Goal: Transaction & Acquisition: Purchase product/service

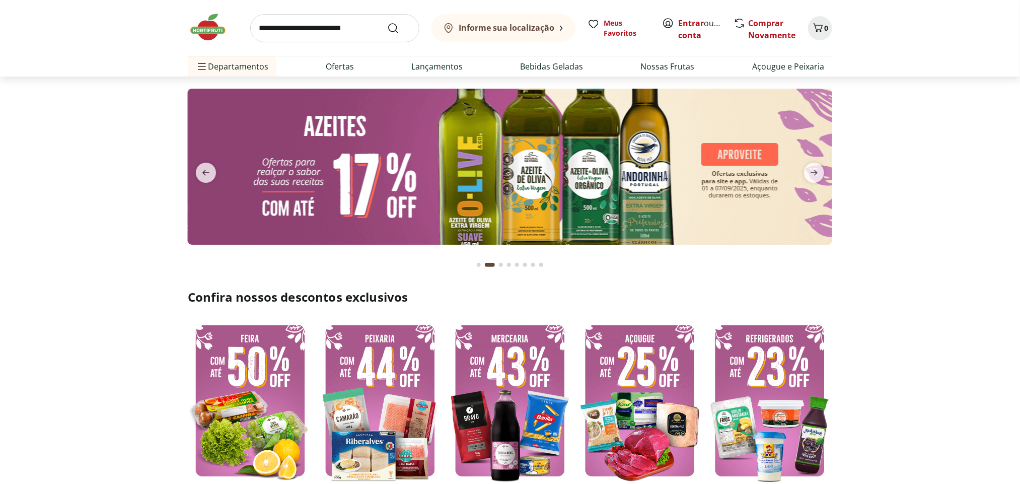
click at [508, 31] on b "Informe sua localização" at bounding box center [507, 27] width 96 height 11
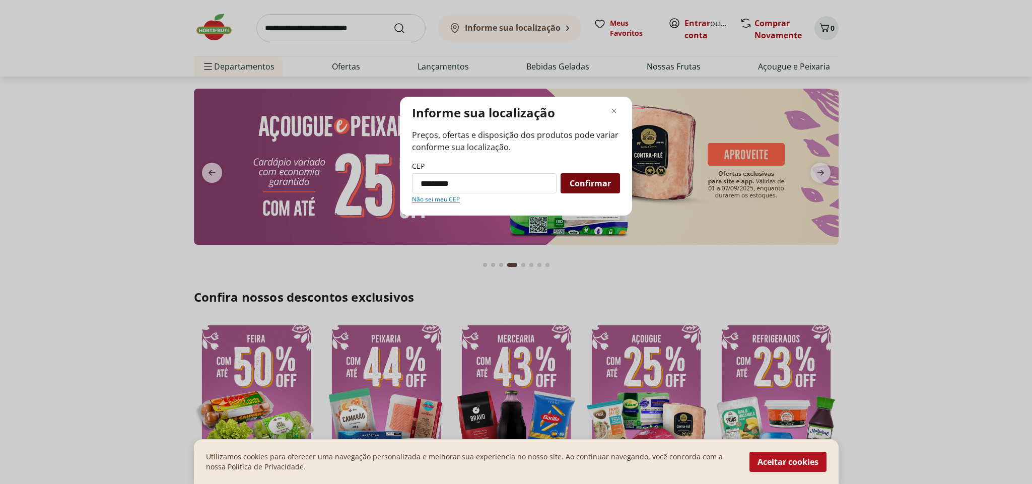
type input "*********"
click at [591, 181] on span "Confirmar" at bounding box center [590, 183] width 41 height 8
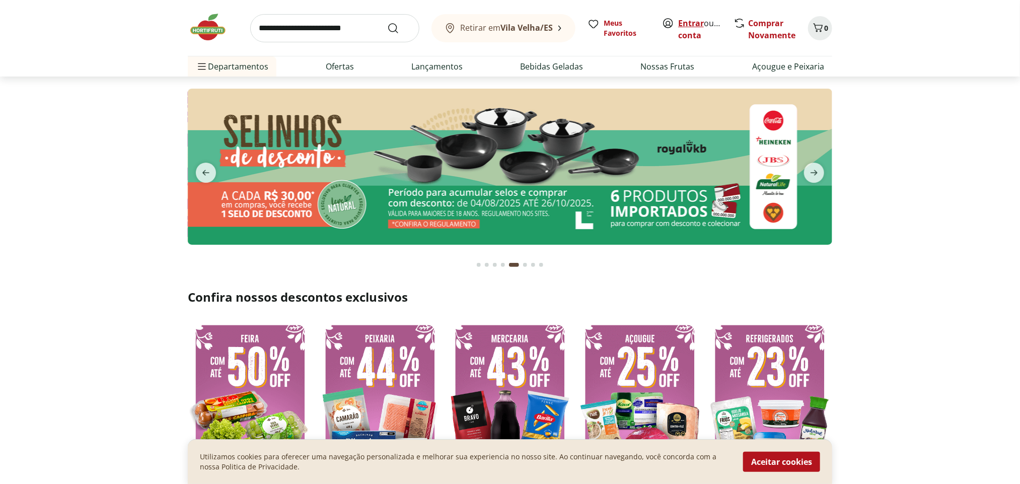
click at [680, 23] on link "Entrar" at bounding box center [691, 23] width 26 height 11
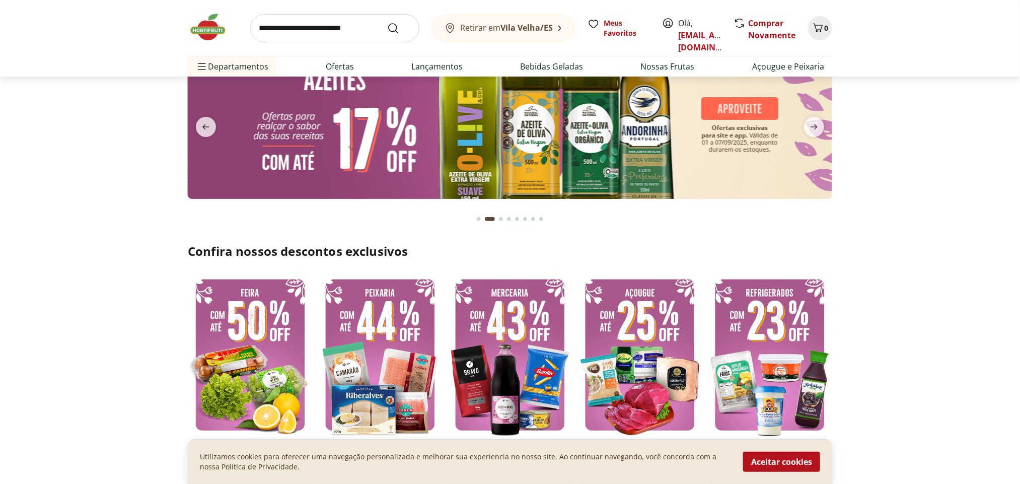
scroll to position [20, 0]
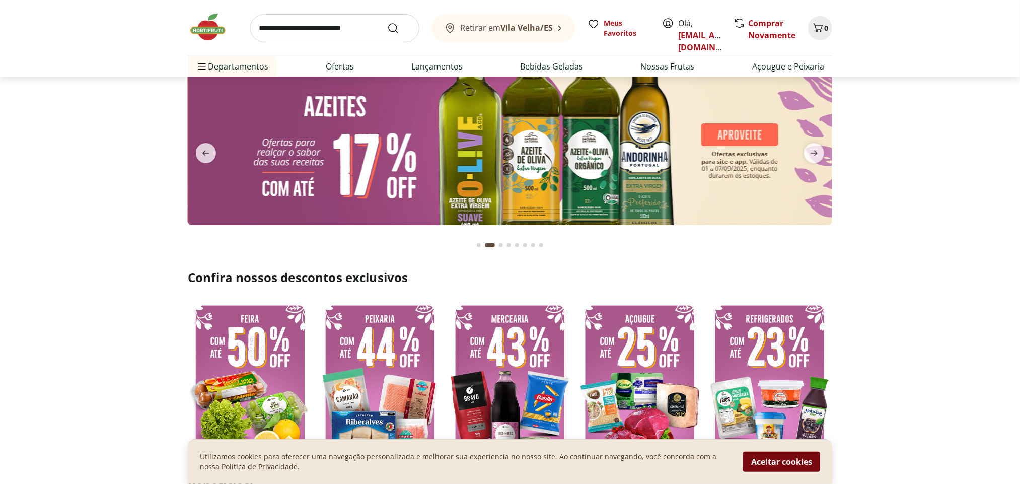
click at [785, 463] on button "Aceitar cookies" at bounding box center [781, 462] width 77 height 20
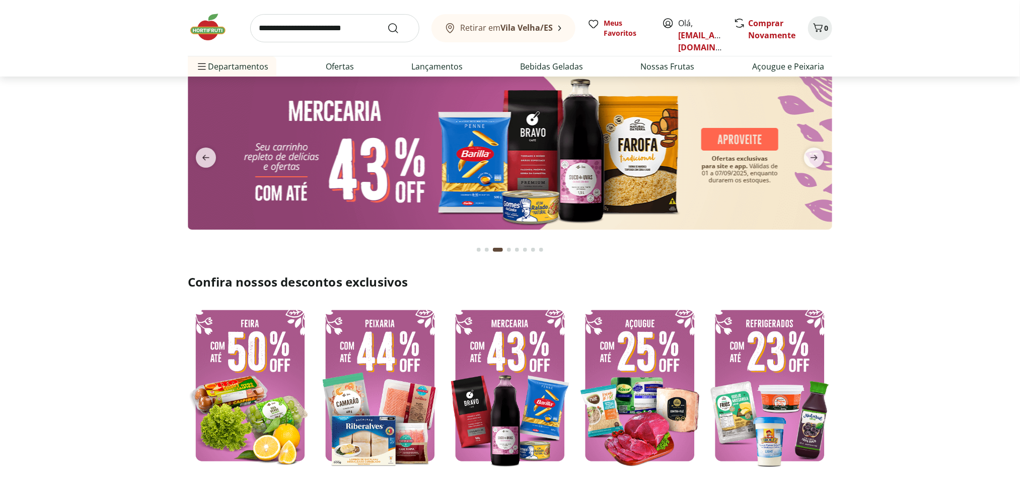
scroll to position [0, 0]
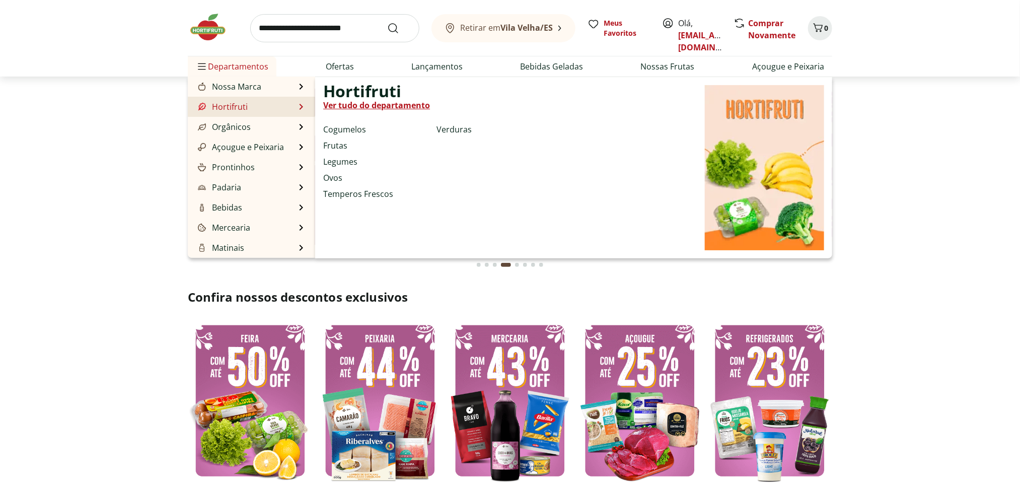
click at [237, 109] on link "Hortifruti" at bounding box center [222, 107] width 52 height 12
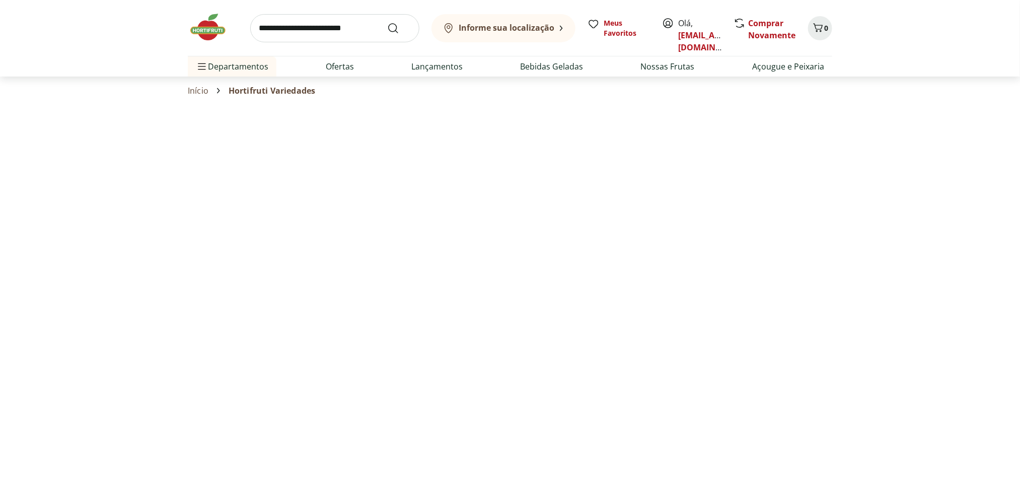
select select "**********"
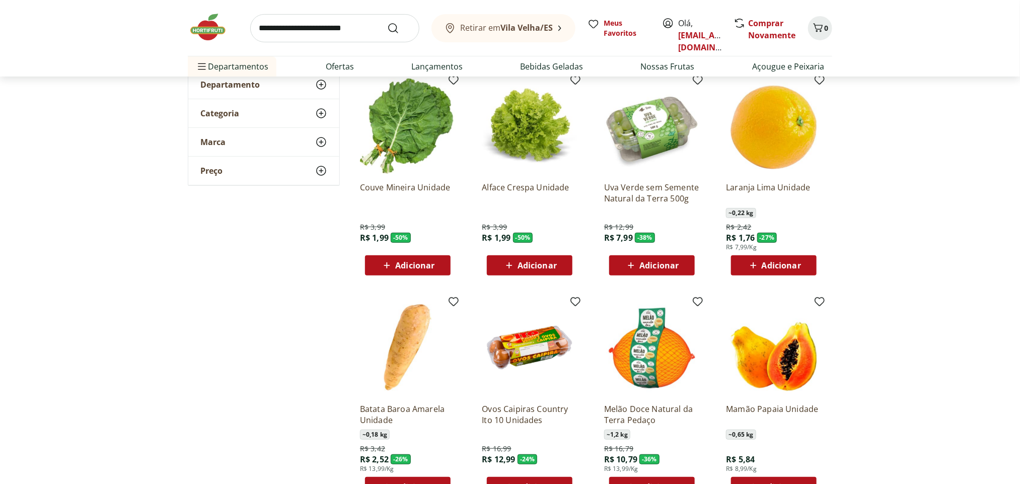
scroll to position [68, 0]
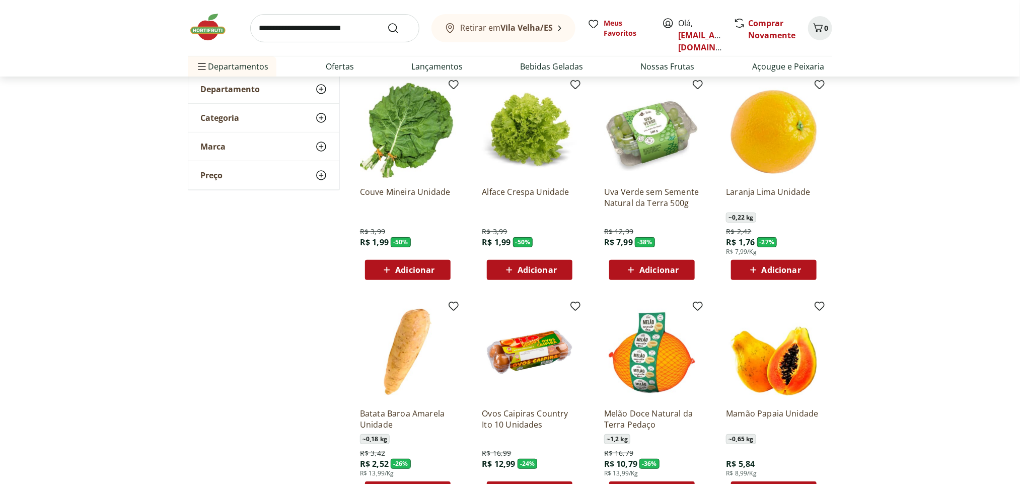
click at [415, 270] on span "Adicionar" at bounding box center [414, 270] width 39 height 8
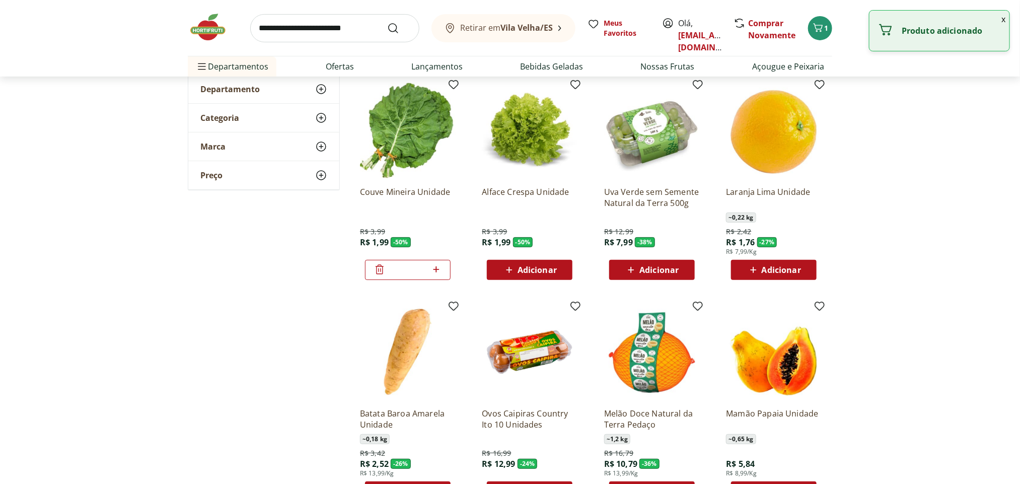
click at [437, 269] on icon at bounding box center [436, 269] width 13 height 12
type input "*"
click at [550, 270] on span "Adicionar" at bounding box center [537, 270] width 39 height 8
click at [659, 266] on span "Adicionar" at bounding box center [659, 270] width 39 height 8
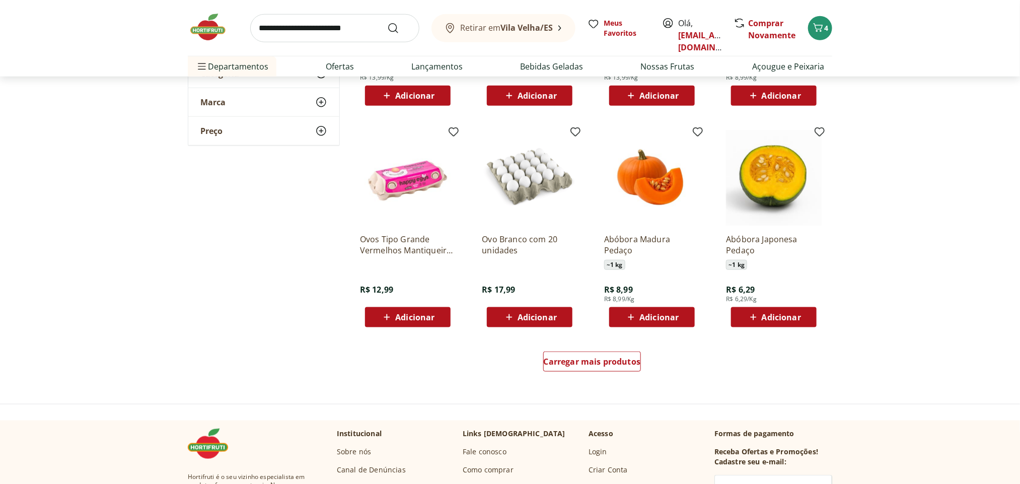
scroll to position [478, 0]
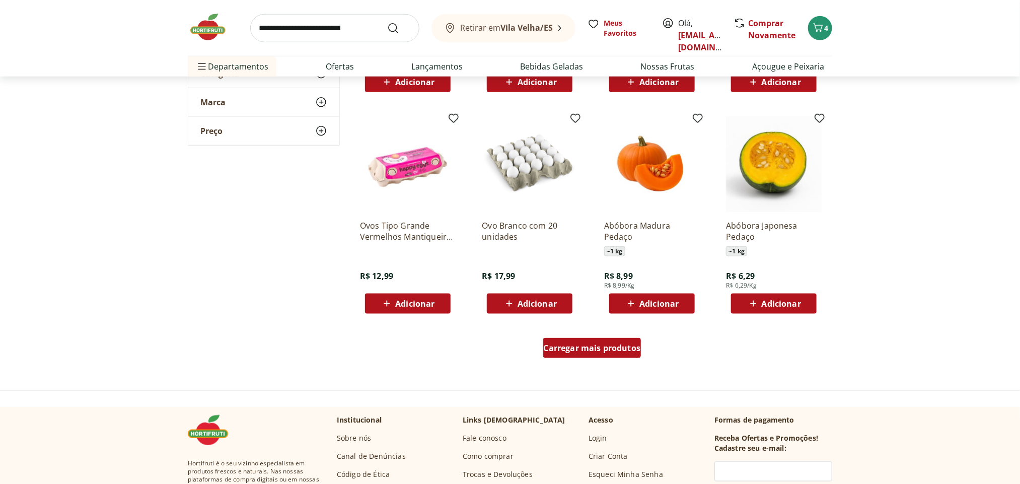
click at [580, 354] on div "Carregar mais produtos" at bounding box center [592, 348] width 98 height 20
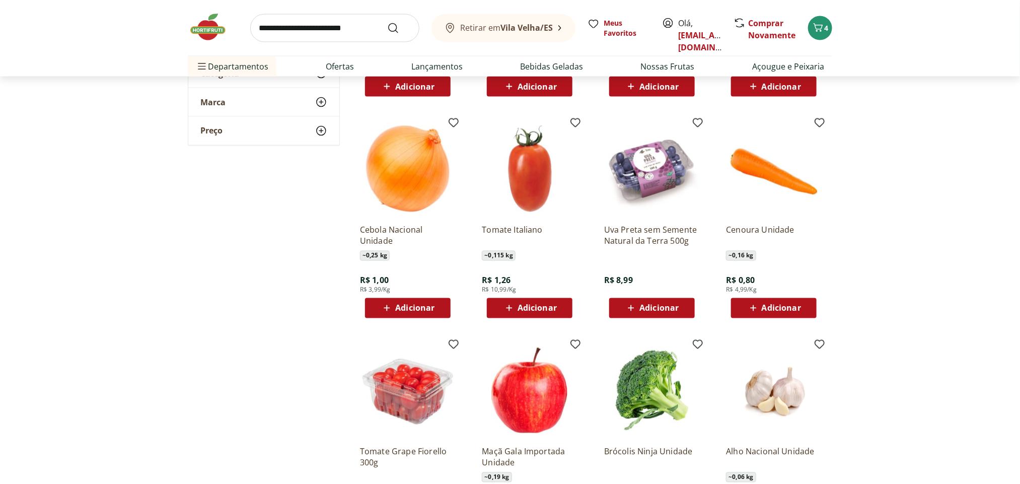
scroll to position [932, 0]
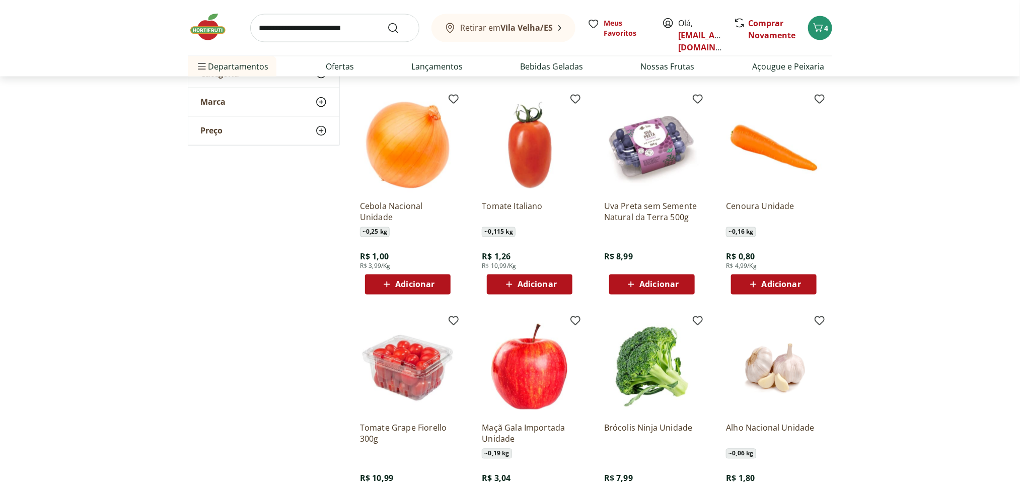
click at [534, 283] on span "Adicionar" at bounding box center [537, 284] width 39 height 8
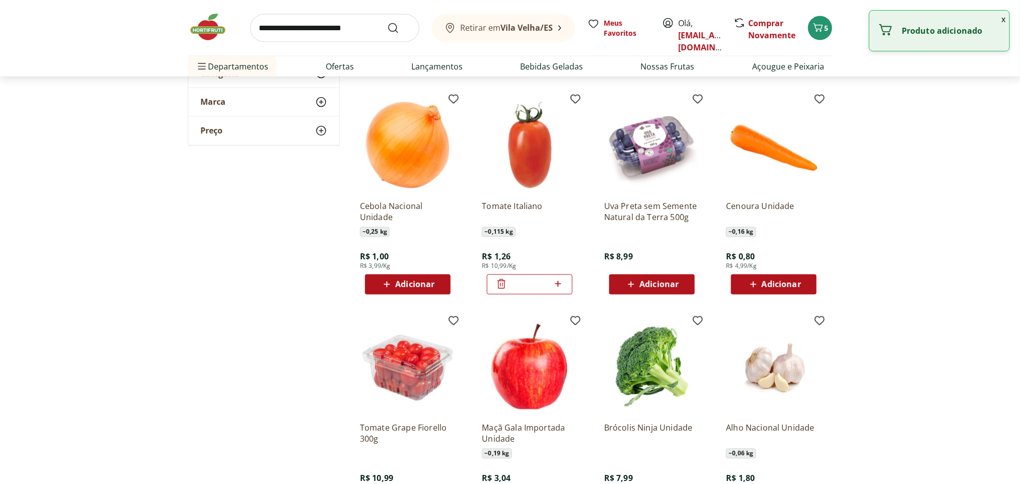
click at [556, 283] on icon at bounding box center [558, 284] width 13 height 12
type input "*"
click at [411, 281] on span "Adicionar" at bounding box center [414, 284] width 39 height 8
click at [439, 285] on icon at bounding box center [436, 284] width 13 height 12
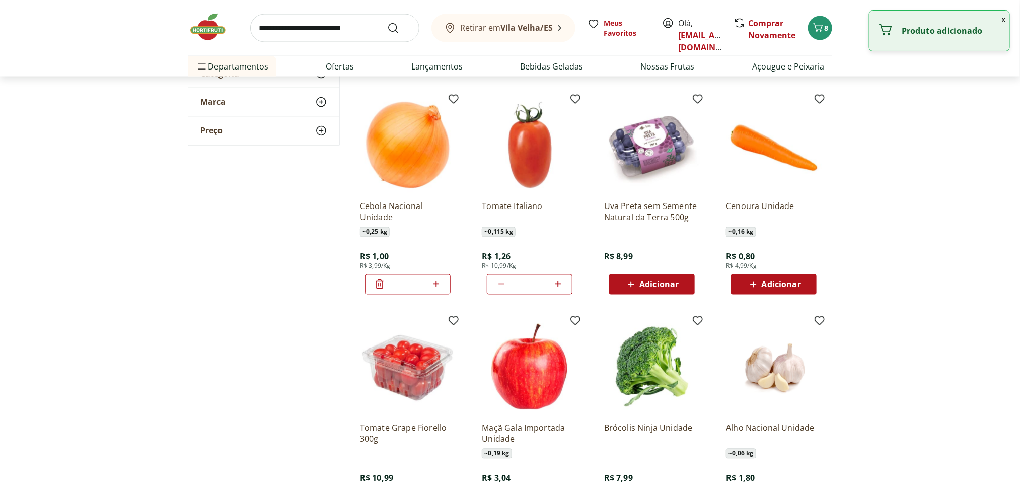
type input "*"
click at [792, 285] on span "Adicionar" at bounding box center [781, 284] width 39 height 8
click at [804, 283] on icon at bounding box center [802, 284] width 13 height 12
type input "*"
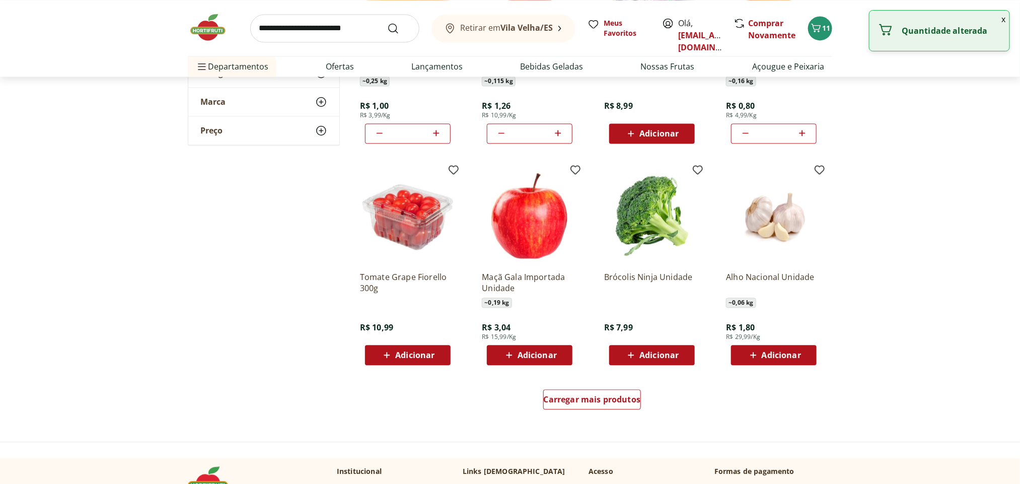
scroll to position [1137, 0]
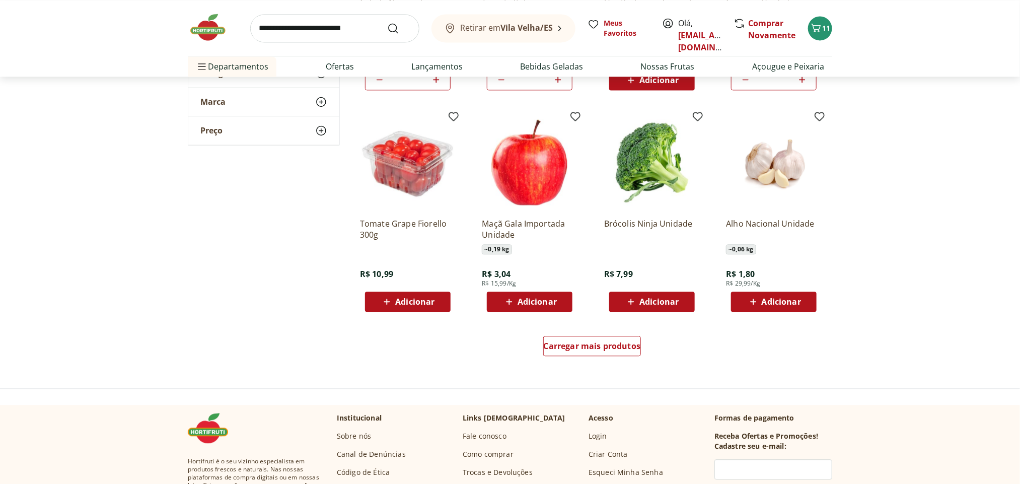
click at [788, 301] on span "Adicionar" at bounding box center [781, 302] width 39 height 8
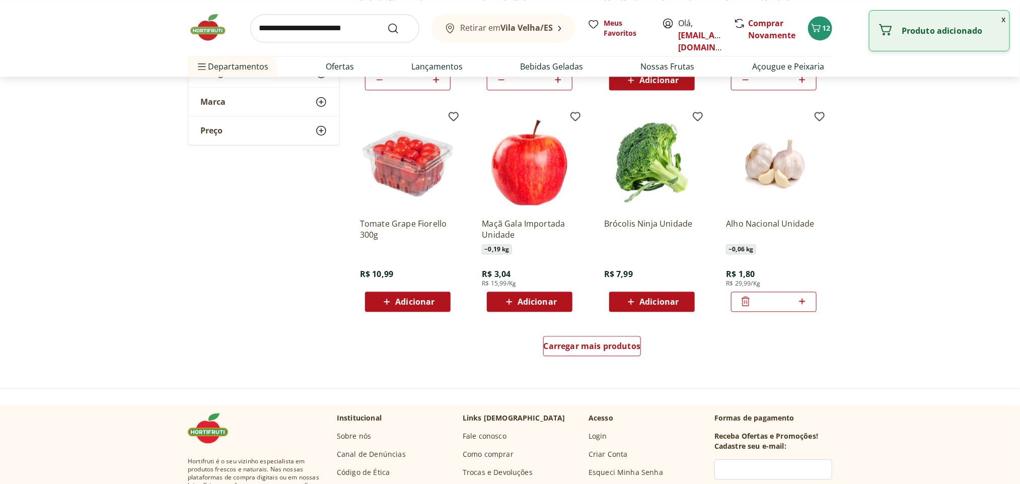
click at [801, 300] on icon at bounding box center [802, 301] width 13 height 12
type input "*"
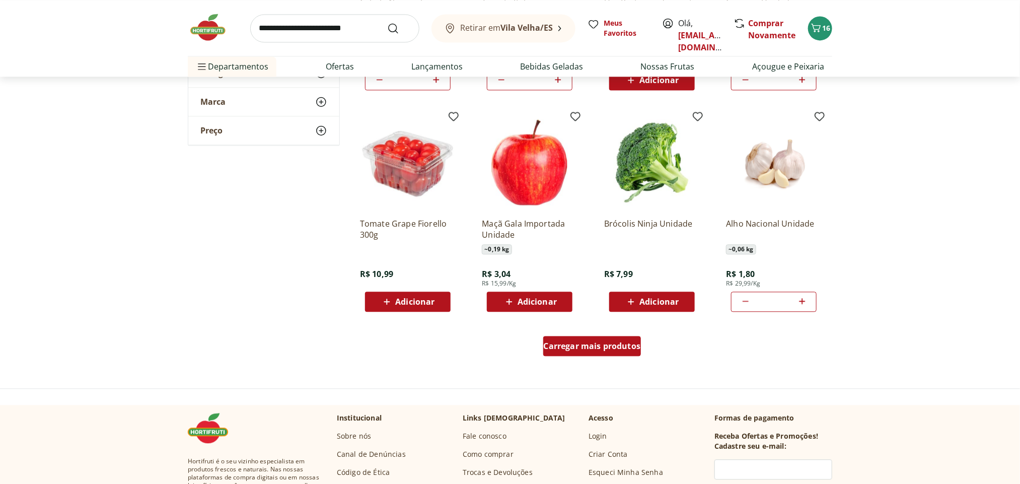
click at [622, 343] on span "Carregar mais produtos" at bounding box center [592, 346] width 97 height 8
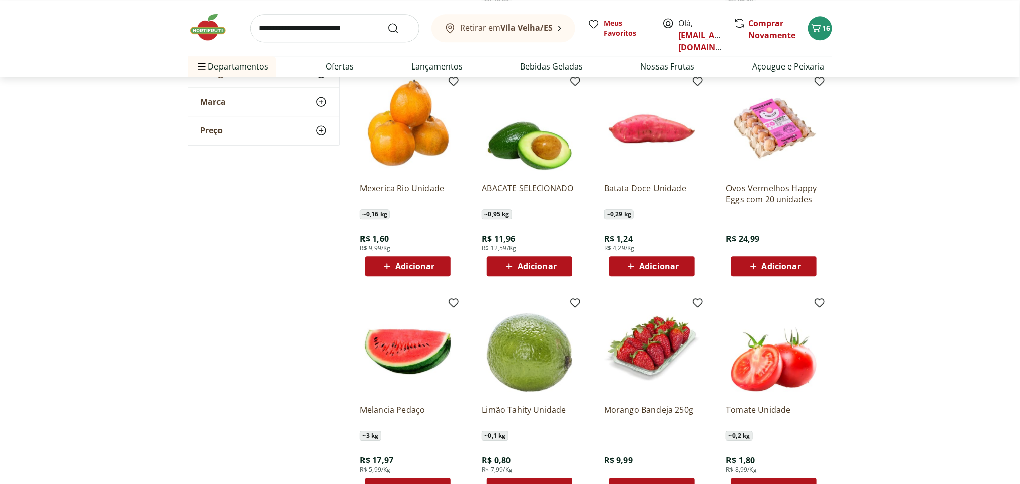
scroll to position [1400, 0]
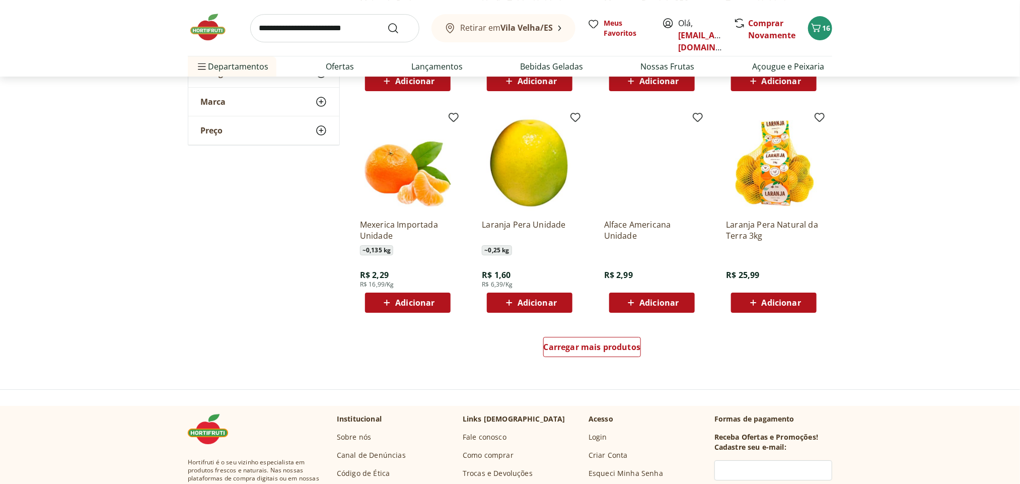
scroll to position [1812, 0]
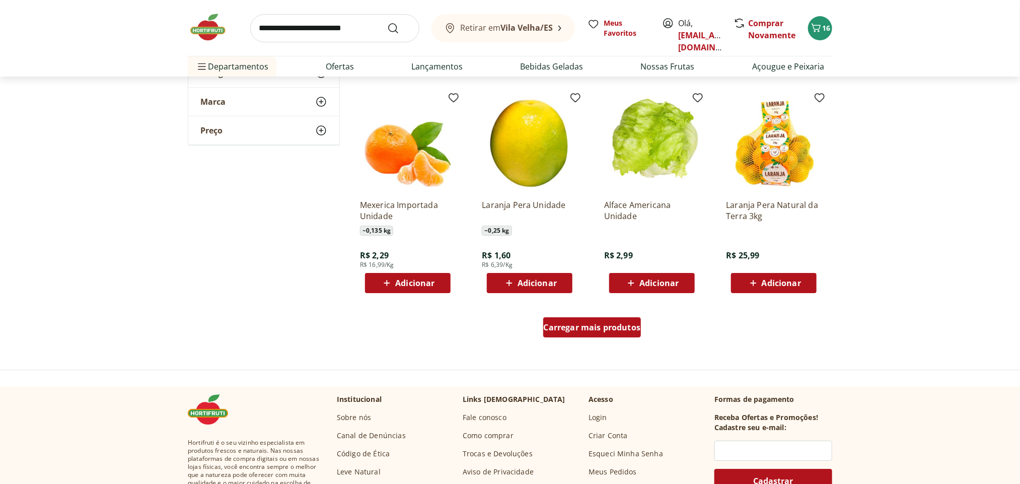
click at [615, 328] on span "Carregar mais produtos" at bounding box center [592, 327] width 97 height 8
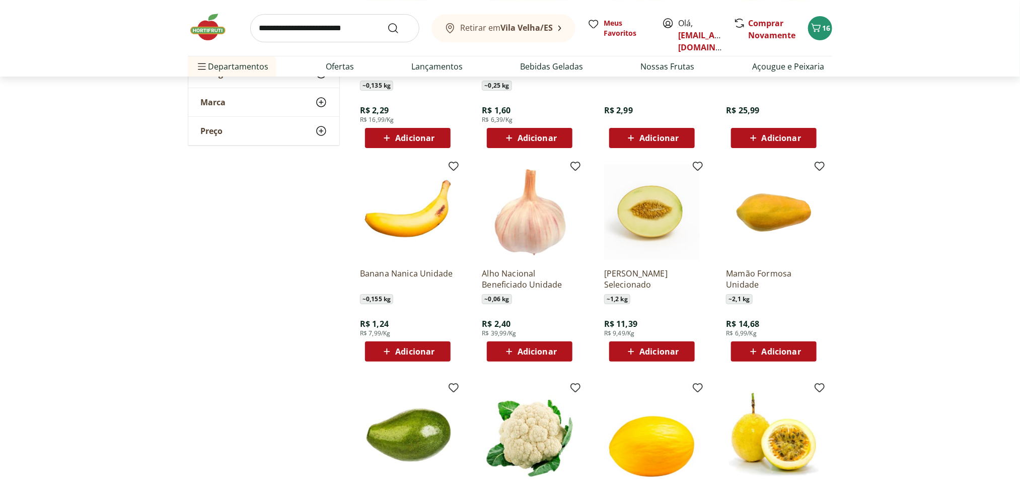
scroll to position [1987, 0]
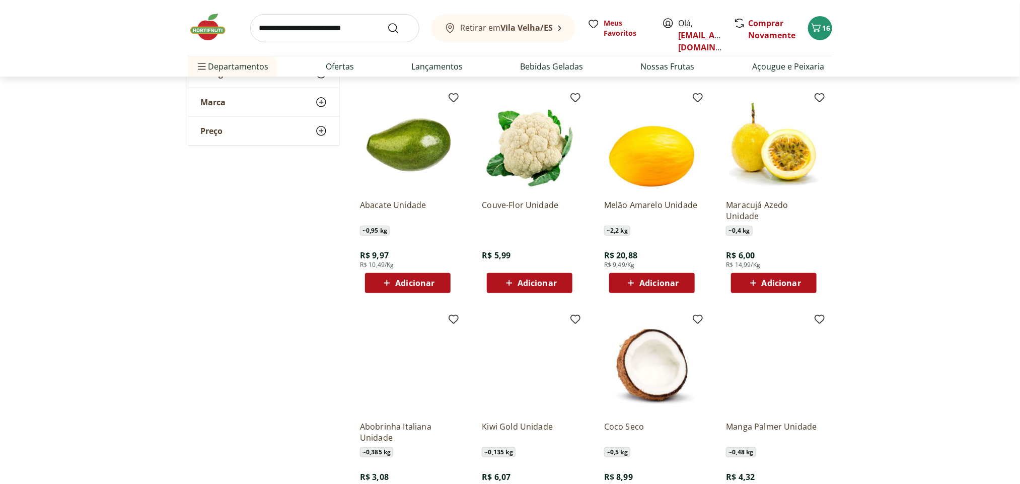
scroll to position [2253, 0]
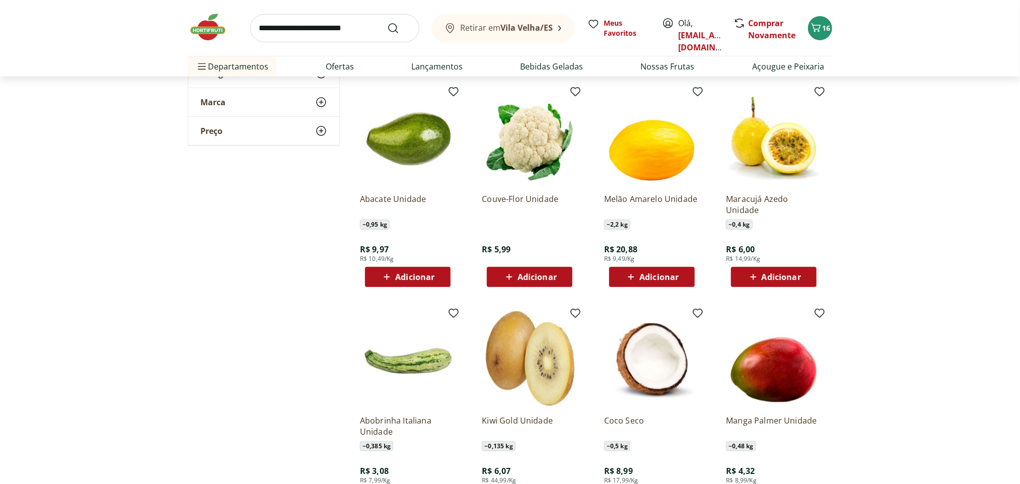
click at [544, 278] on span "Adicionar" at bounding box center [537, 277] width 39 height 8
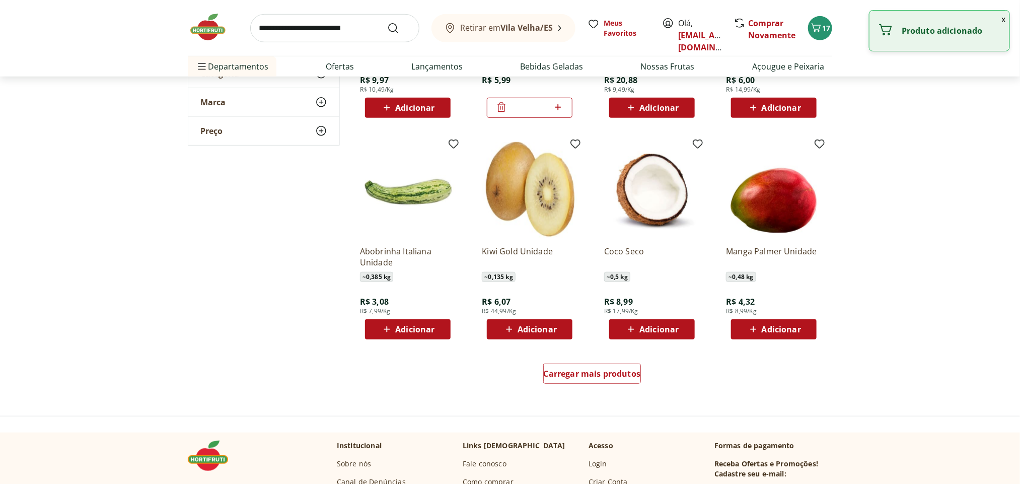
scroll to position [2440, 0]
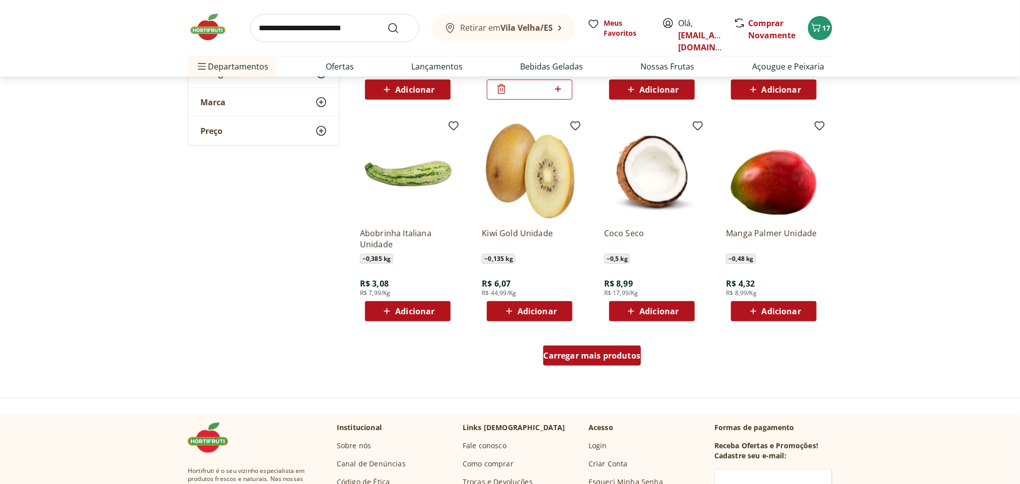
click at [609, 354] on span "Carregar mais produtos" at bounding box center [592, 355] width 97 height 8
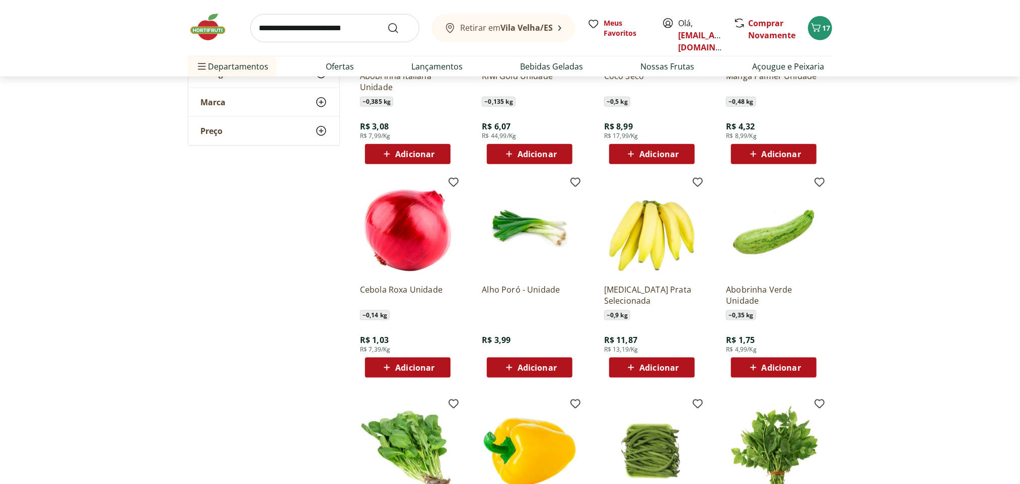
scroll to position [2611, 0]
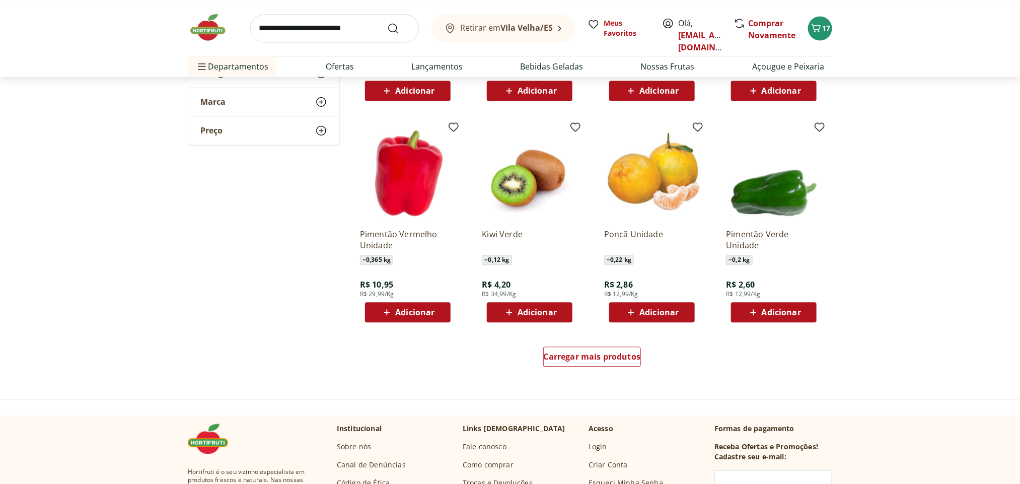
scroll to position [3104, 0]
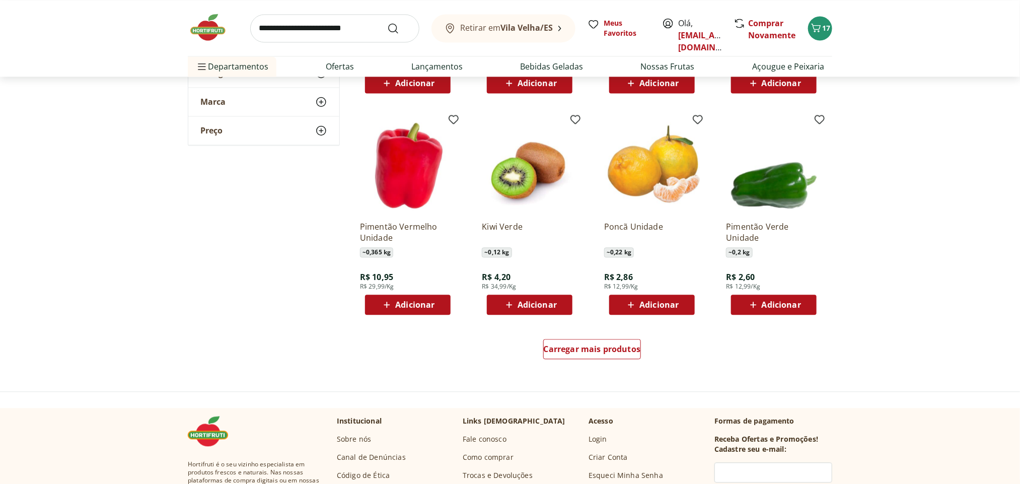
click at [784, 309] on span "Adicionar" at bounding box center [774, 305] width 54 height 12
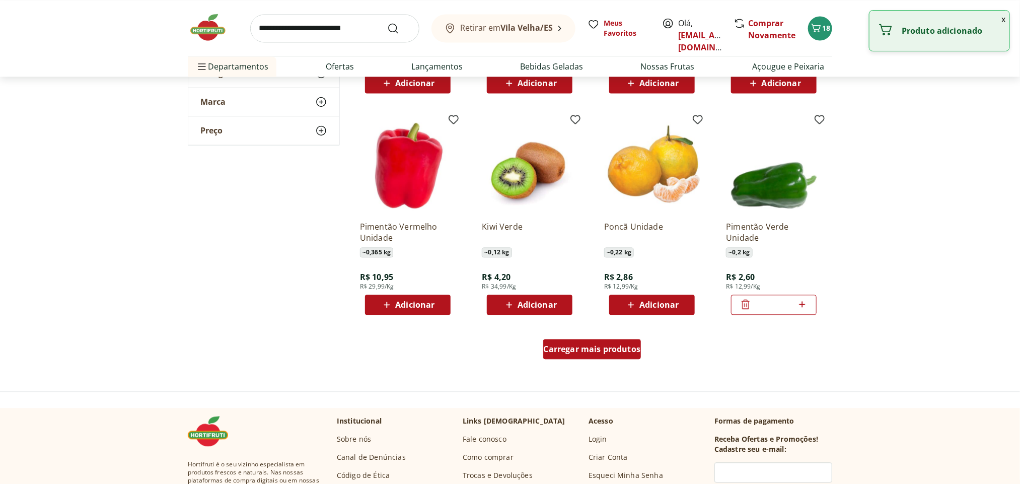
click at [609, 349] on span "Carregar mais produtos" at bounding box center [592, 349] width 97 height 8
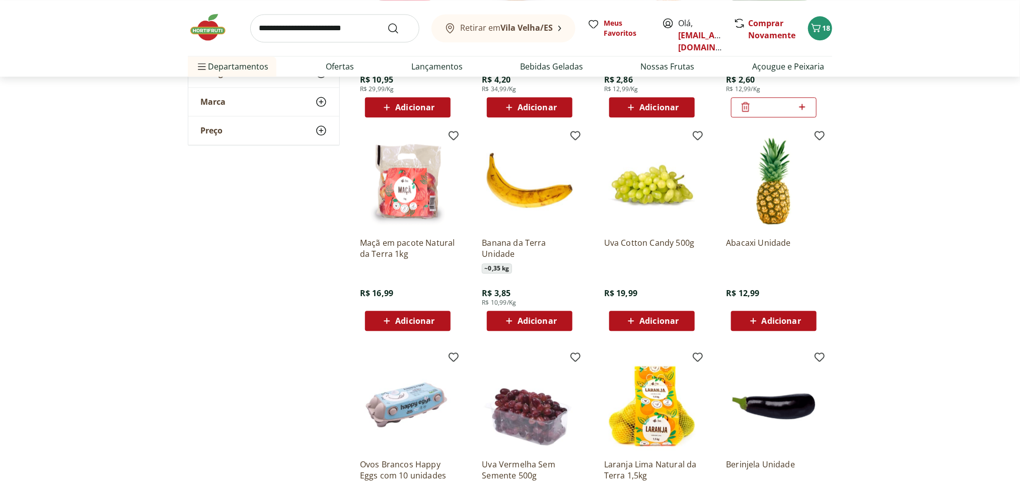
scroll to position [3326, 0]
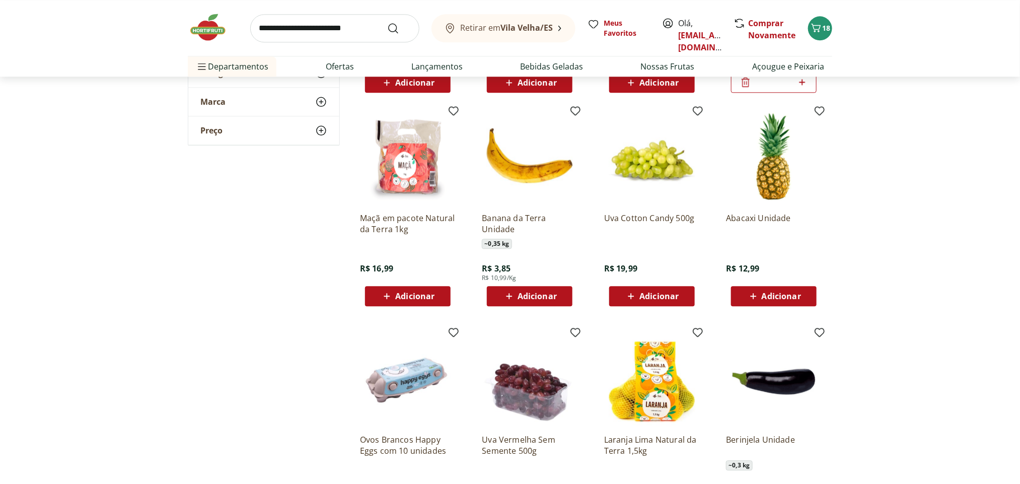
click at [547, 289] on div "Adicionar" at bounding box center [529, 296] width 69 height 18
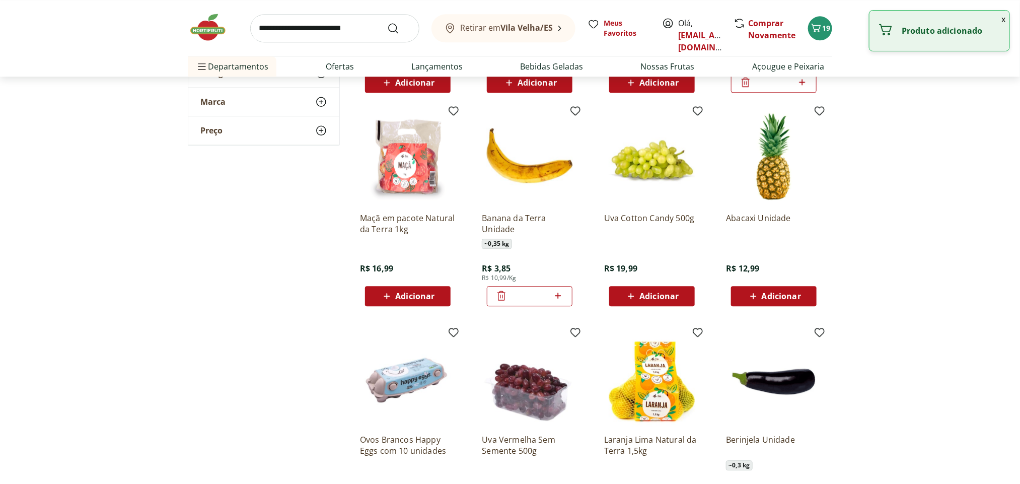
click at [560, 298] on icon at bounding box center [558, 296] width 13 height 12
type input "*"
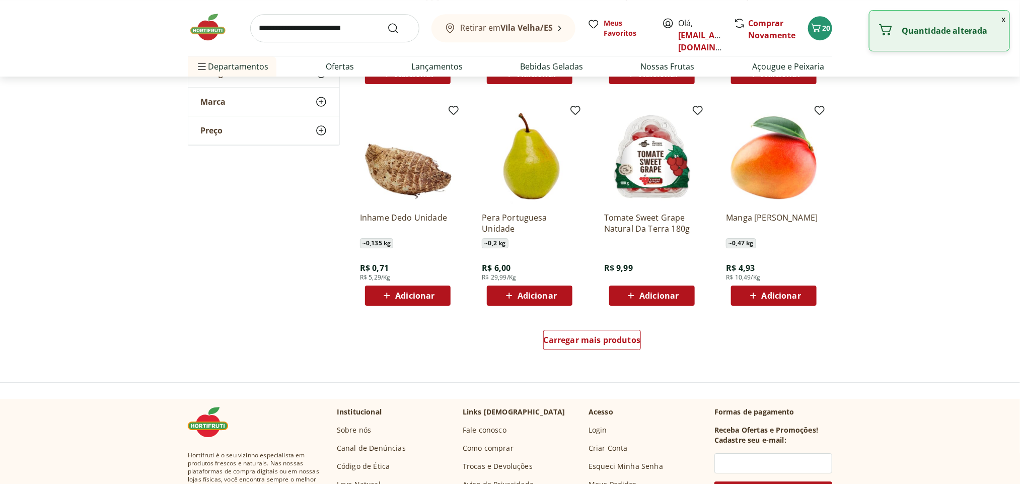
scroll to position [3794, 0]
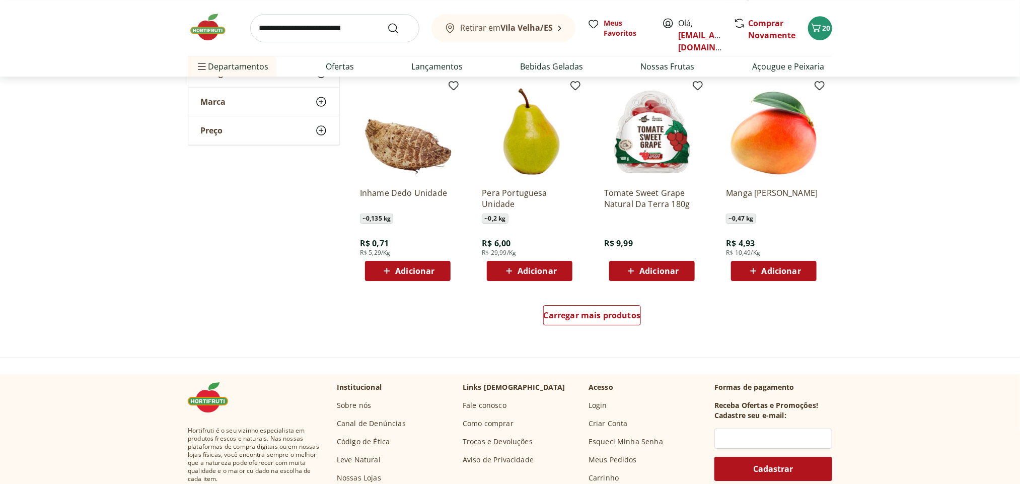
click at [393, 266] on icon at bounding box center [387, 271] width 13 height 12
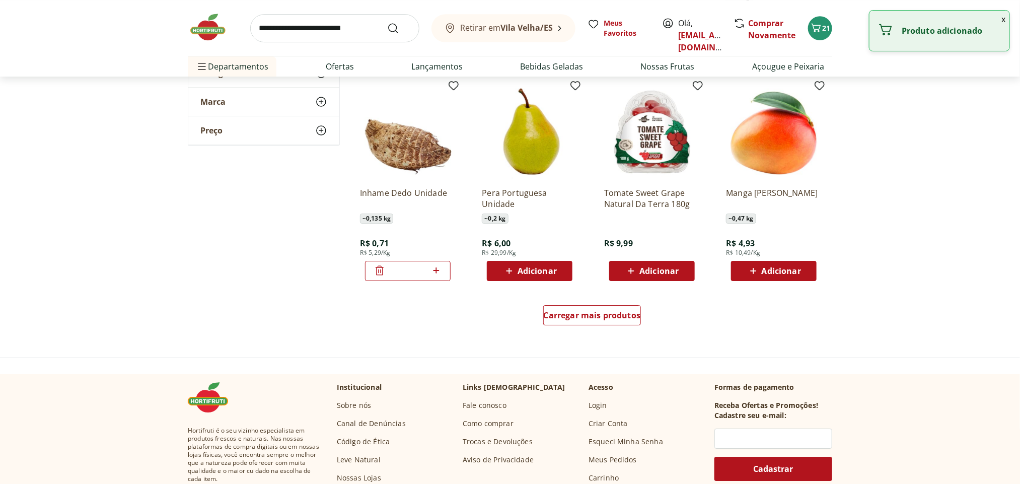
click at [440, 272] on icon at bounding box center [436, 270] width 13 height 12
type input "*"
click at [599, 316] on span "Carregar mais produtos" at bounding box center [592, 315] width 97 height 8
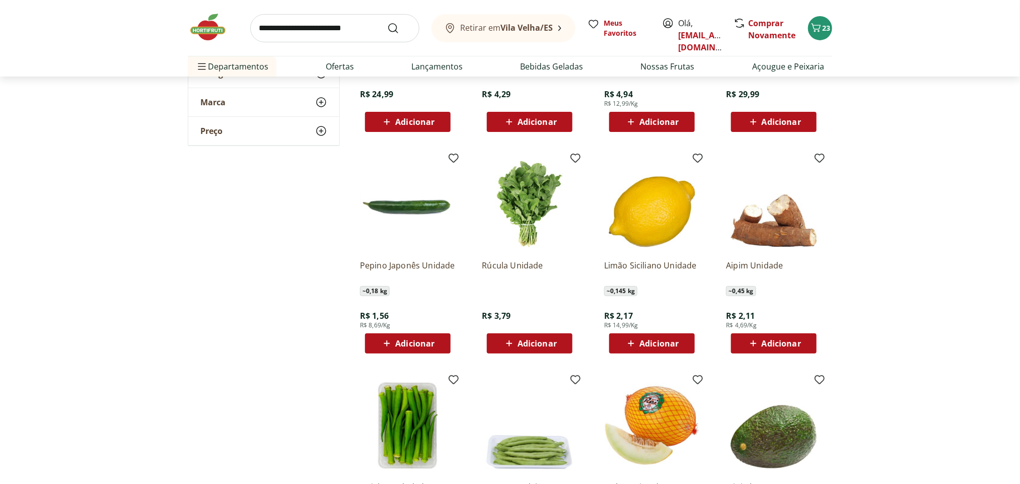
scroll to position [4185, 0]
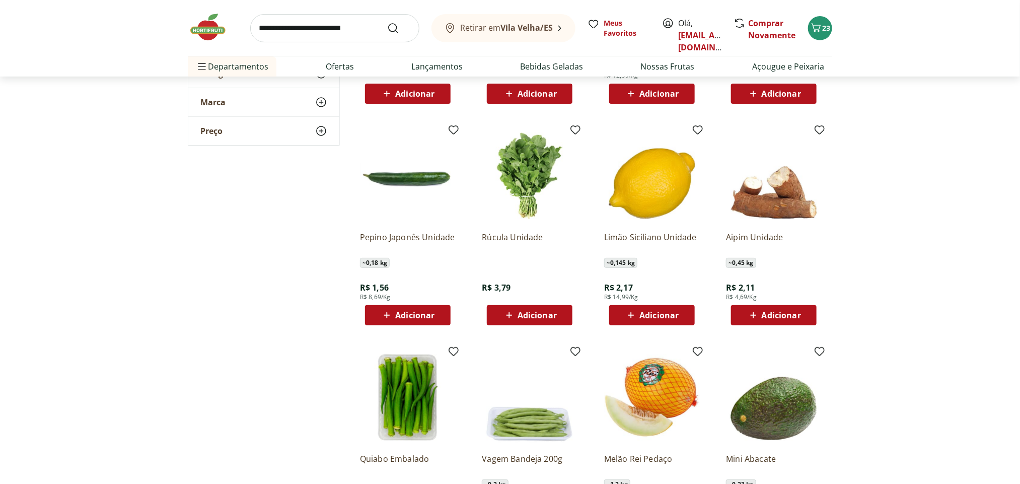
click at [786, 312] on span "Adicionar" at bounding box center [781, 315] width 39 height 8
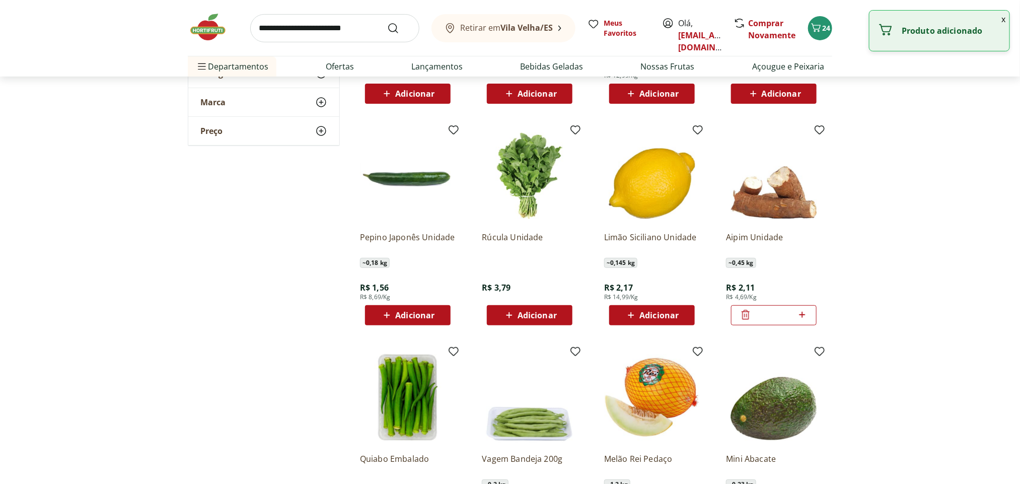
click at [808, 318] on icon at bounding box center [802, 315] width 13 height 12
type input "*"
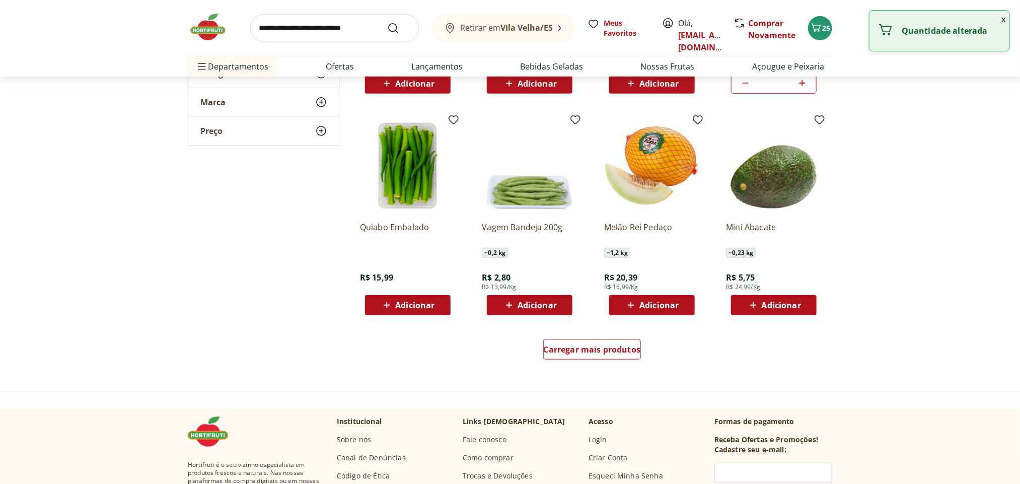
scroll to position [4426, 0]
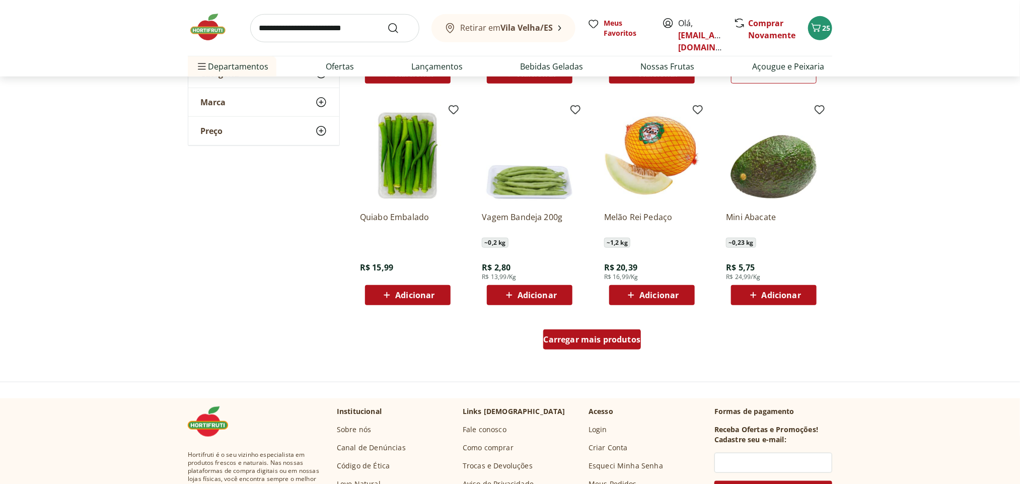
click at [608, 340] on span "Carregar mais produtos" at bounding box center [592, 339] width 97 height 8
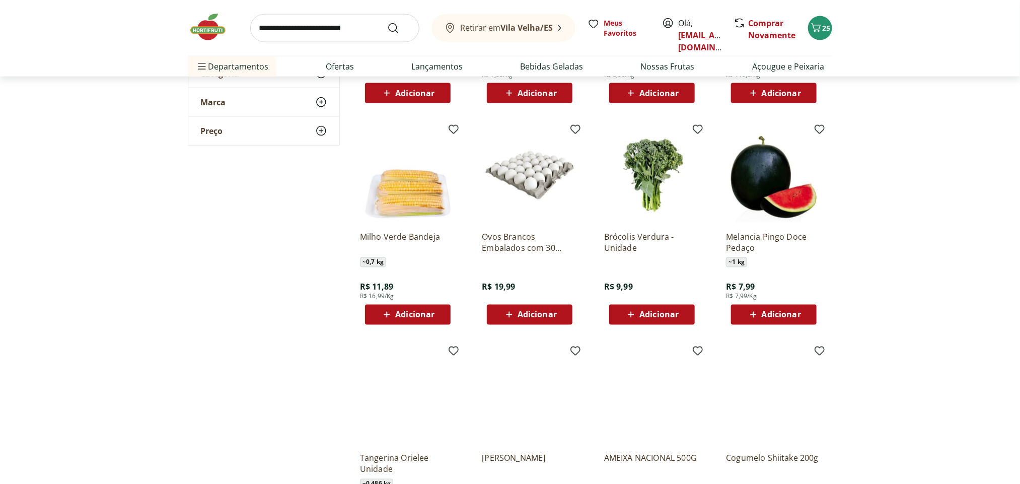
scroll to position [4852, 0]
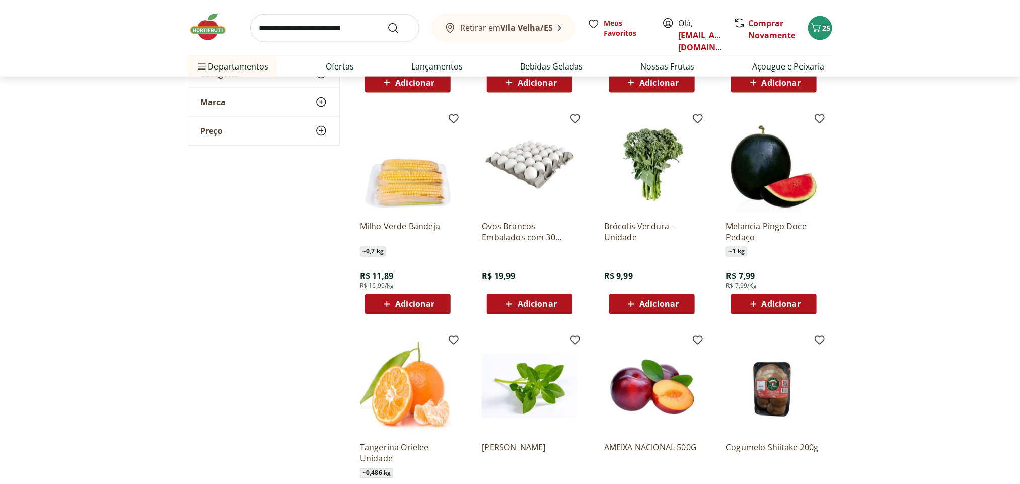
click at [420, 304] on span "Adicionar" at bounding box center [414, 304] width 39 height 8
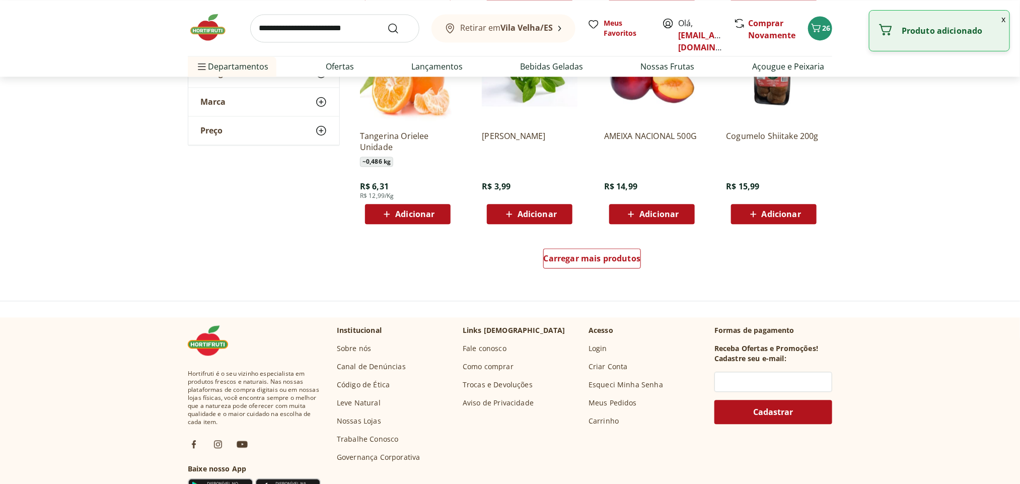
scroll to position [5174, 0]
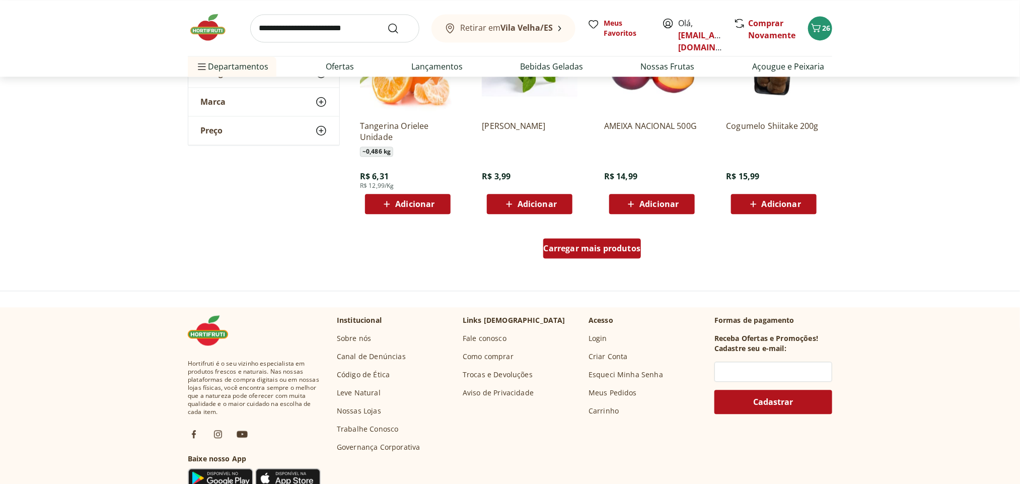
click at [594, 247] on span "Carregar mais produtos" at bounding box center [592, 248] width 97 height 8
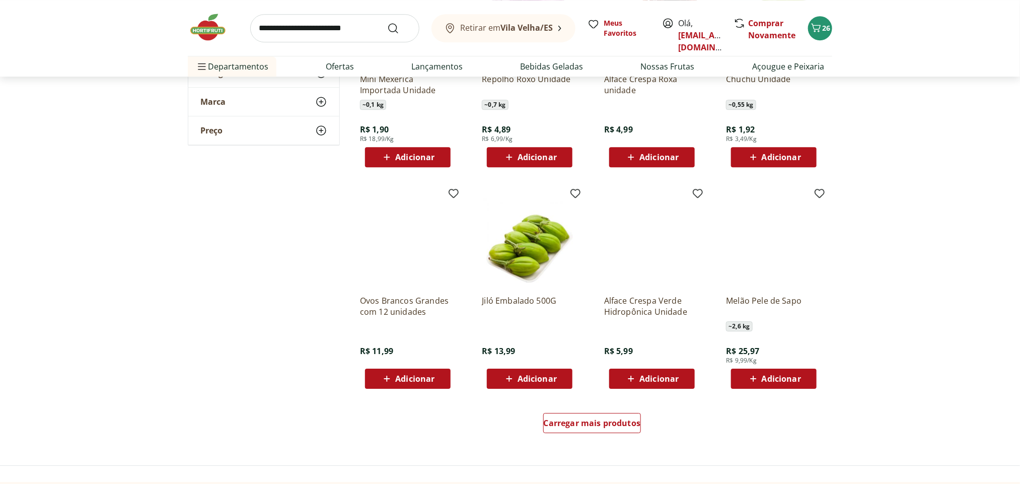
scroll to position [5667, 0]
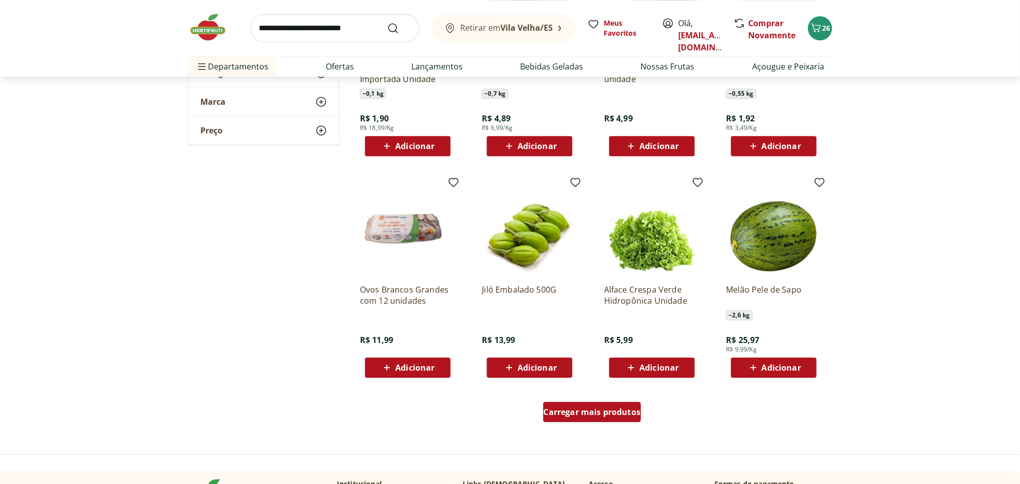
click at [604, 413] on span "Carregar mais produtos" at bounding box center [592, 412] width 97 height 8
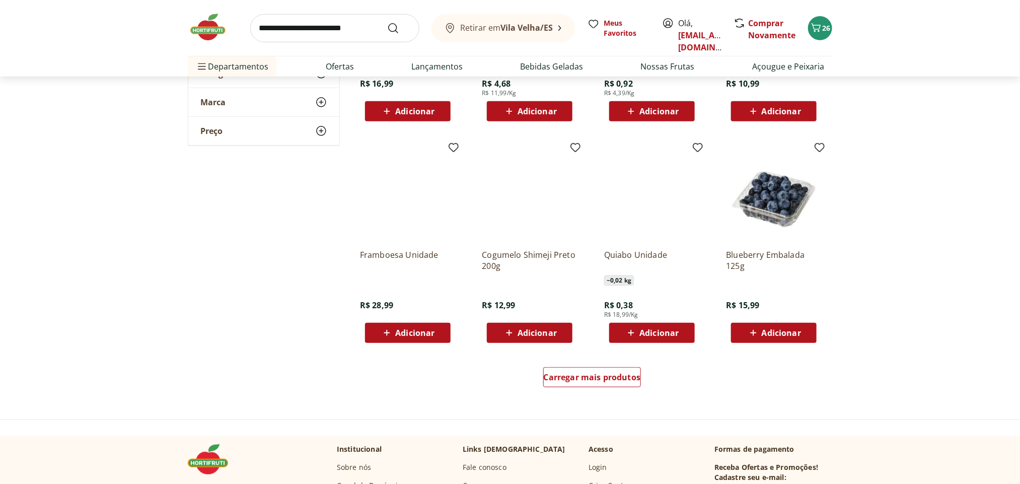
scroll to position [6383, 0]
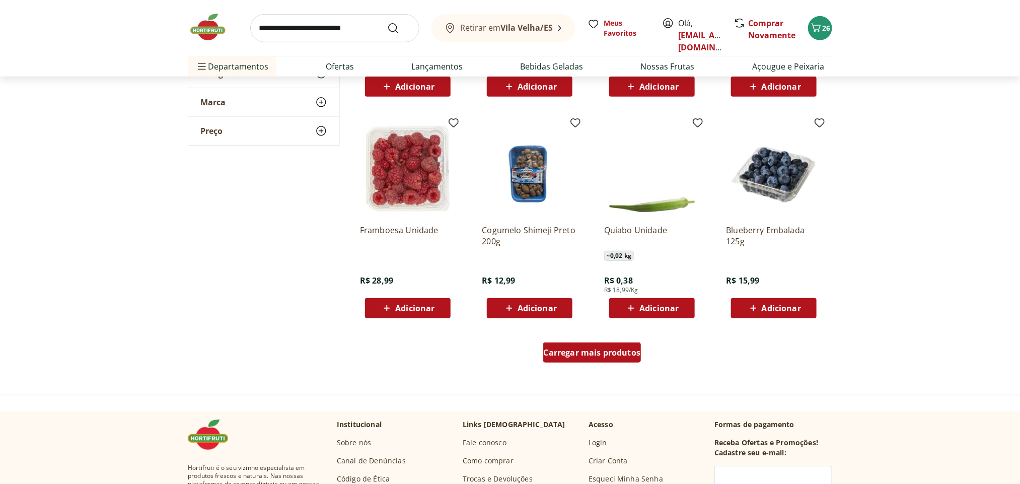
click at [609, 353] on span "Carregar mais produtos" at bounding box center [592, 352] width 97 height 8
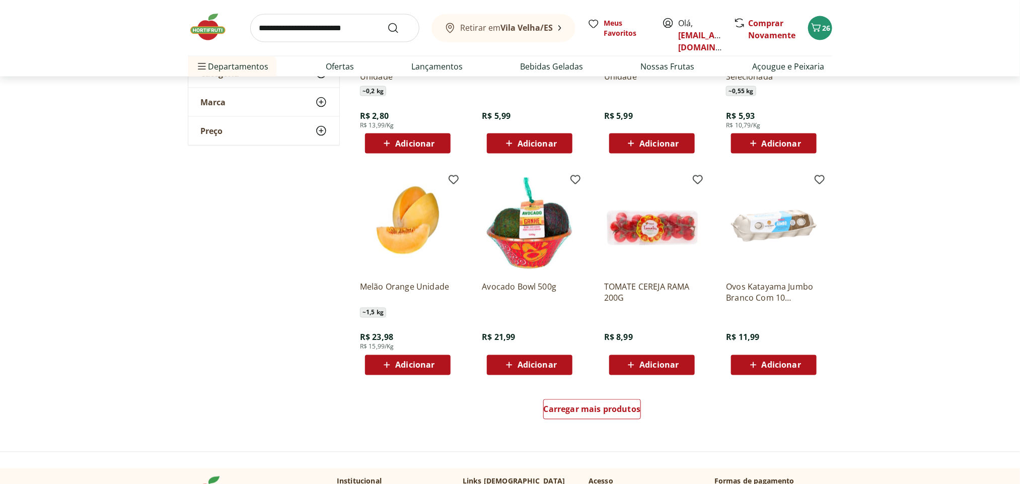
scroll to position [6997, 0]
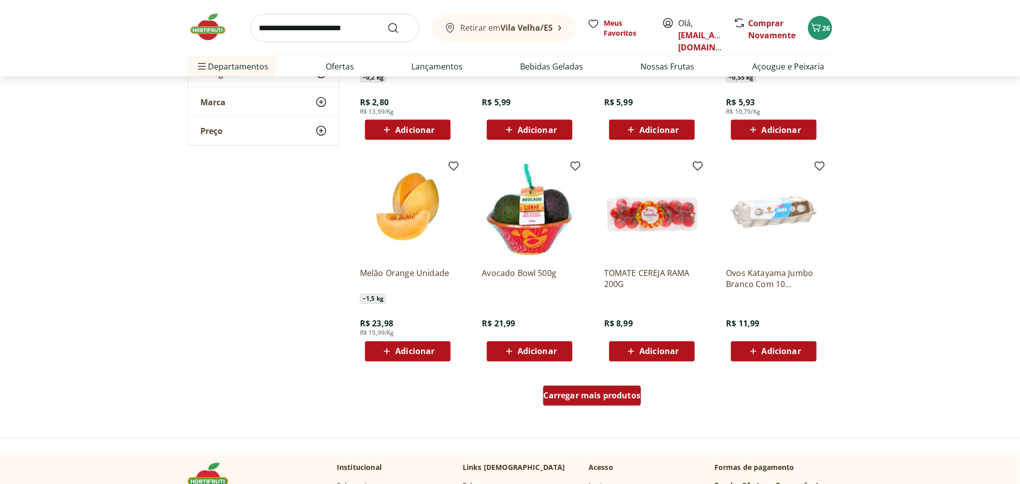
click at [618, 387] on div "Carregar mais produtos" at bounding box center [592, 396] width 98 height 20
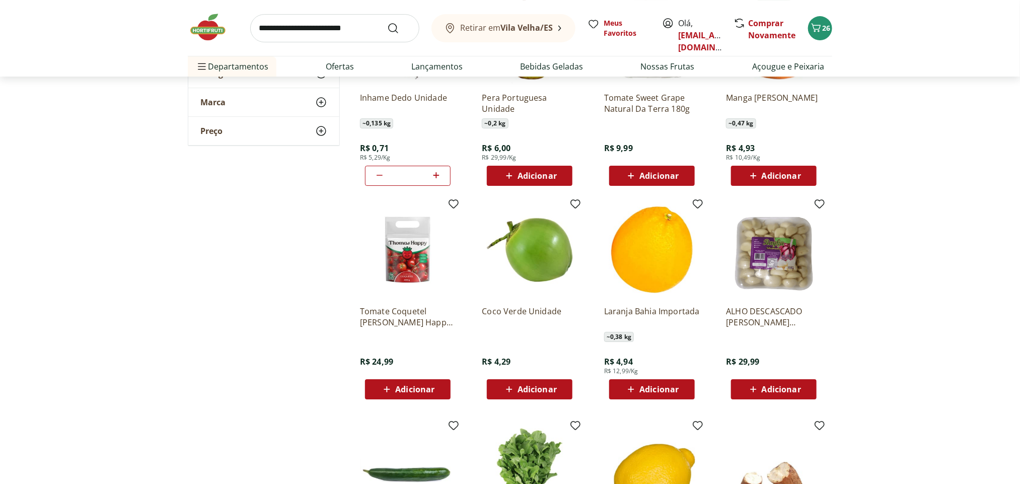
scroll to position [207, 0]
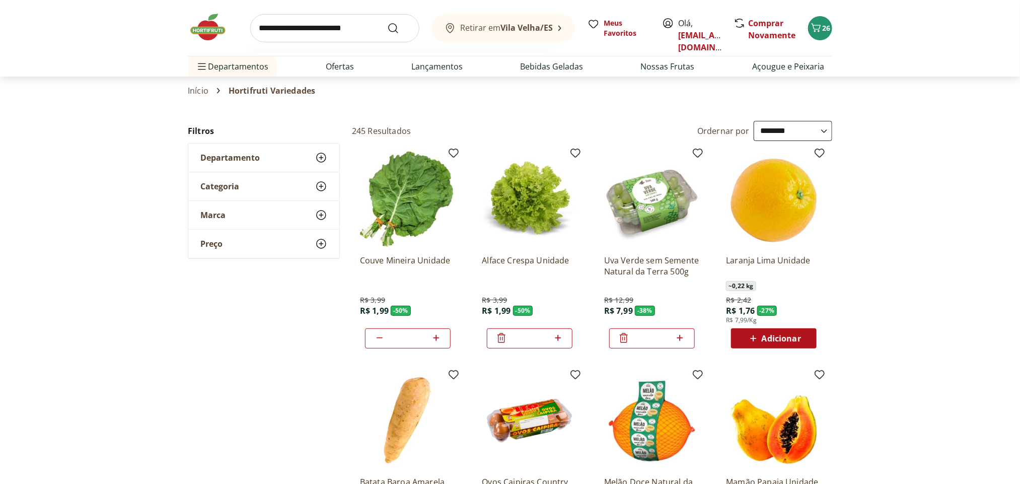
click at [302, 27] on input "search" at bounding box center [334, 28] width 169 height 28
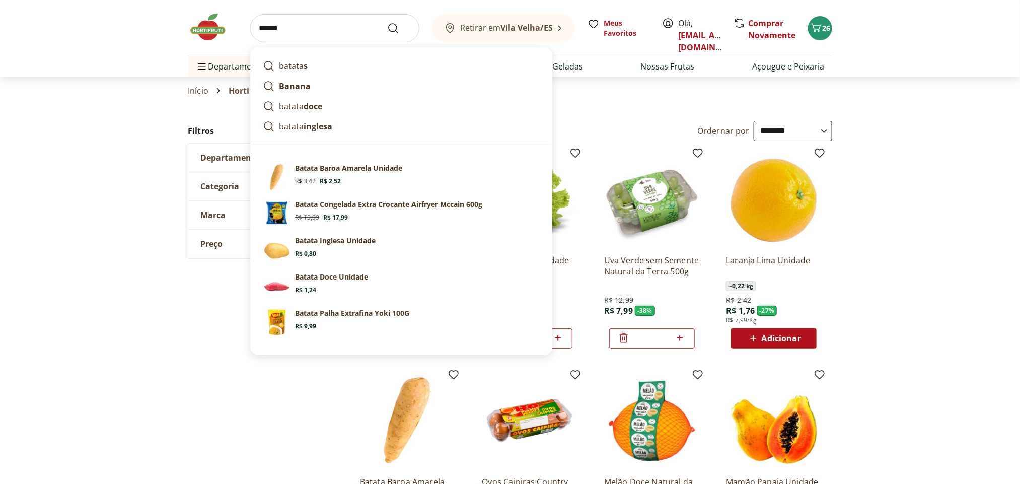
type input "******"
click at [387, 22] on button "Submit Search" at bounding box center [399, 28] width 24 height 12
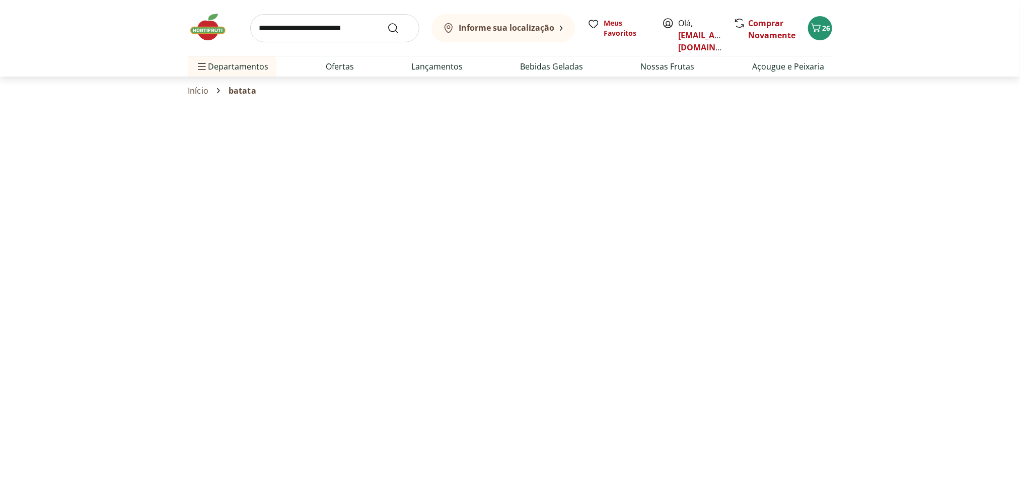
select select "**********"
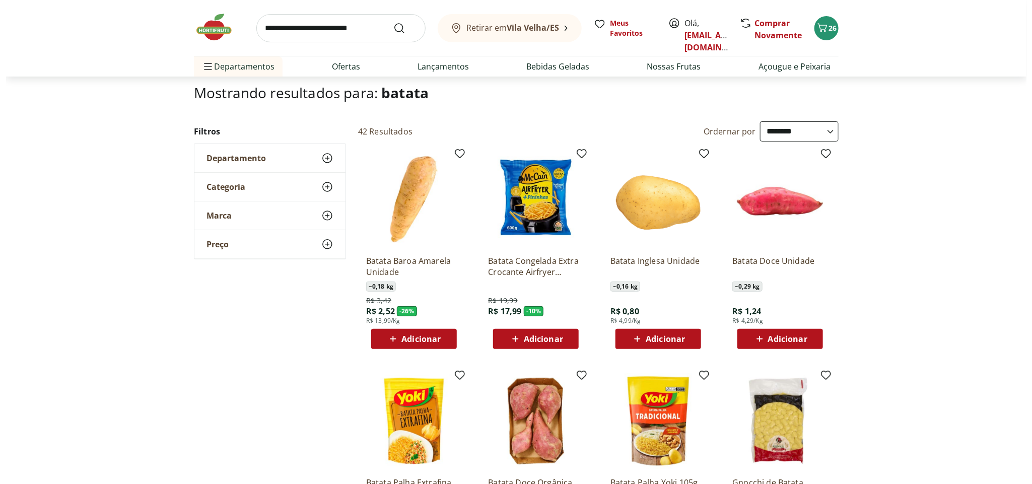
scroll to position [33, 0]
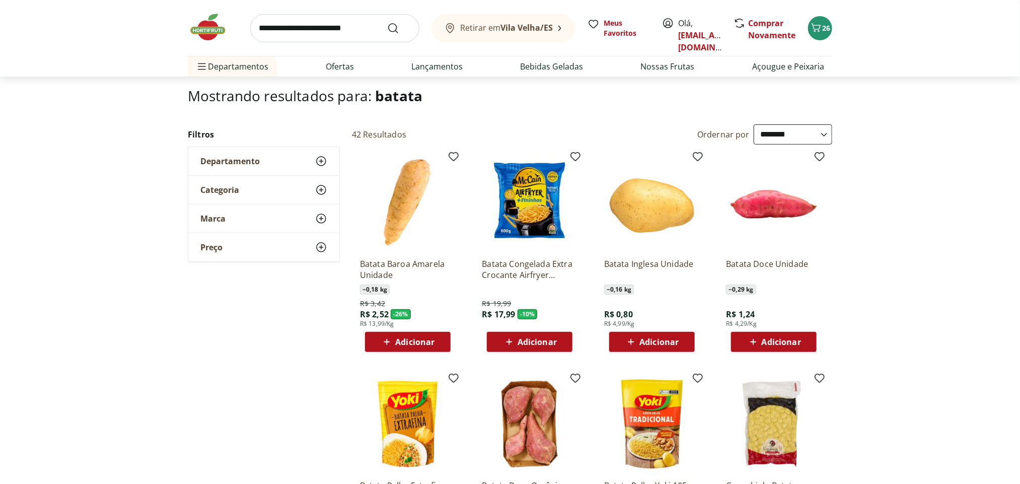
click at [660, 334] on div "Adicionar" at bounding box center [651, 342] width 69 height 18
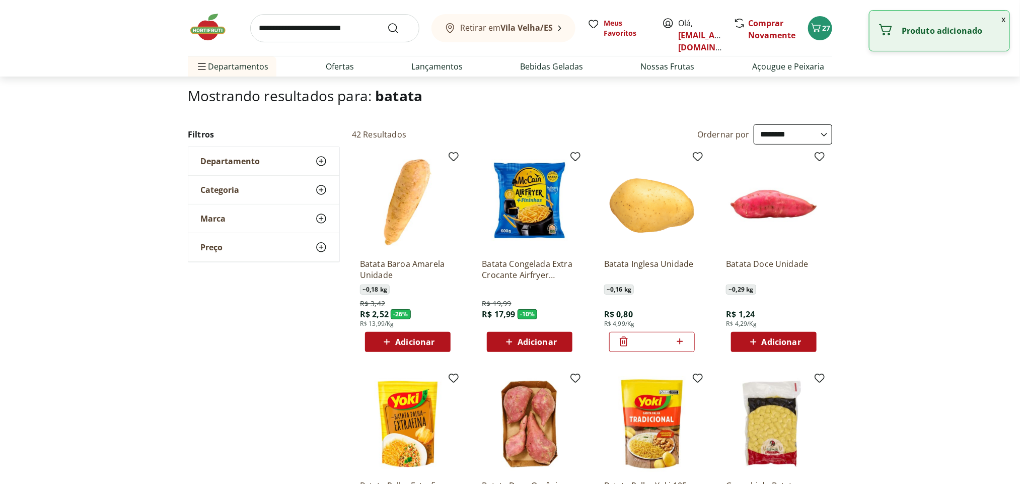
click at [677, 338] on icon at bounding box center [680, 341] width 13 height 12
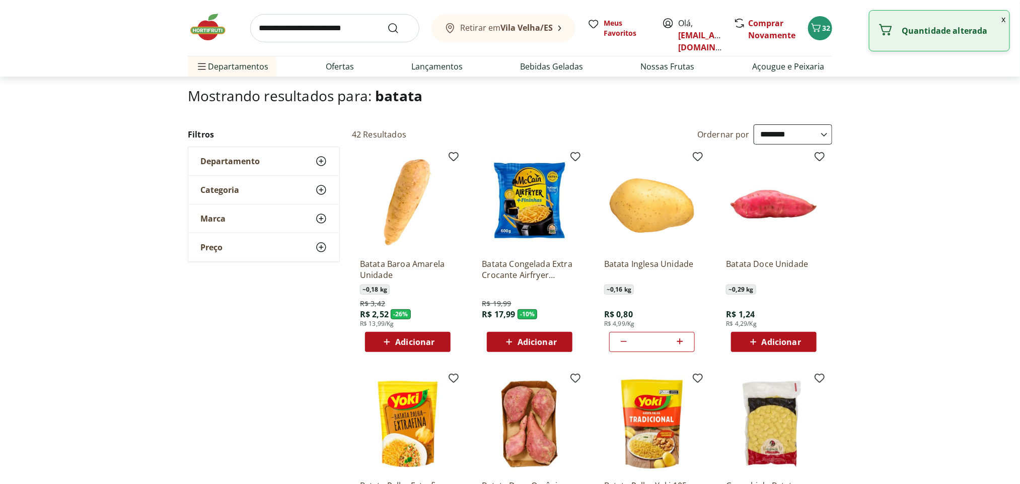
click at [677, 338] on icon at bounding box center [680, 341] width 13 height 12
type input "**"
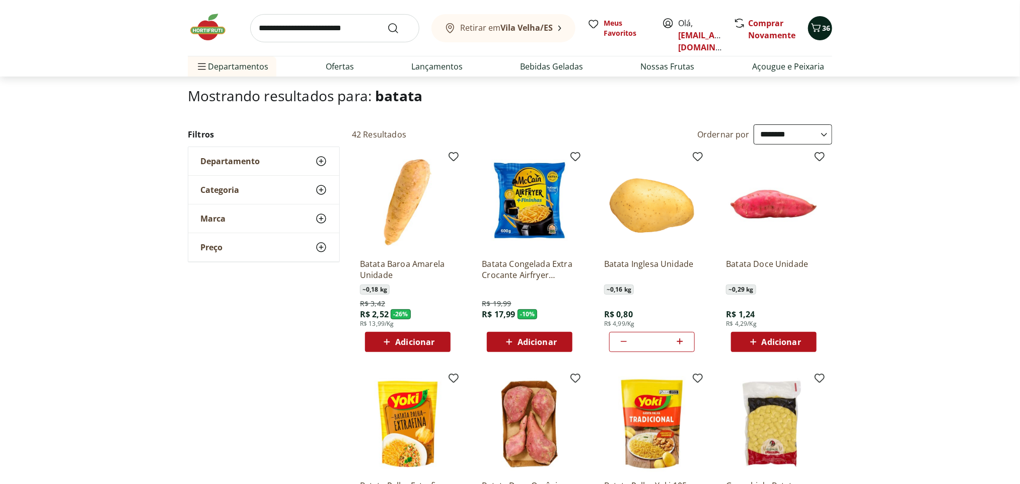
click at [822, 29] on span "36" at bounding box center [826, 28] width 8 height 10
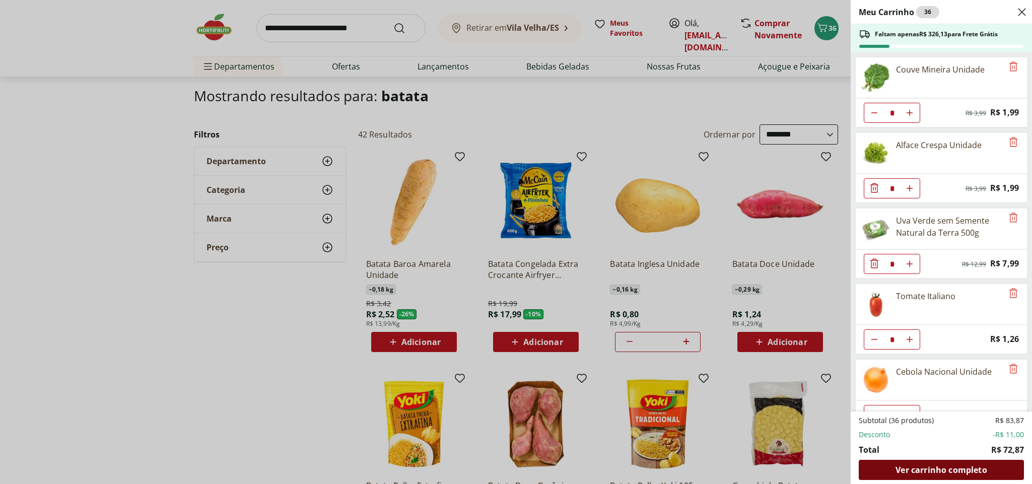
click at [927, 464] on div "Ver carrinho completo" at bounding box center [941, 470] width 165 height 20
